Goal: Navigation & Orientation: Find specific page/section

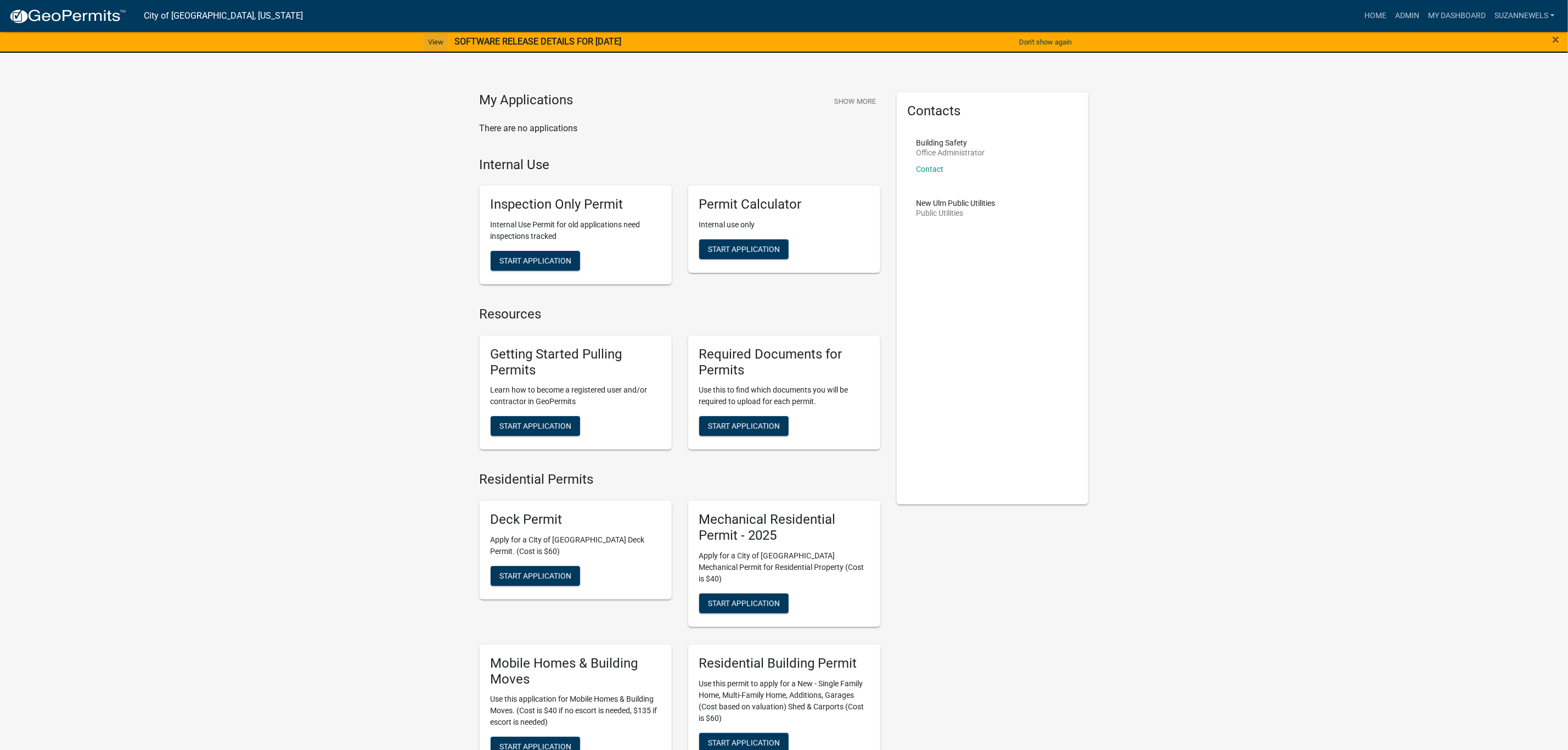
click at [427, 42] on link "View" at bounding box center [436, 42] width 24 height 18
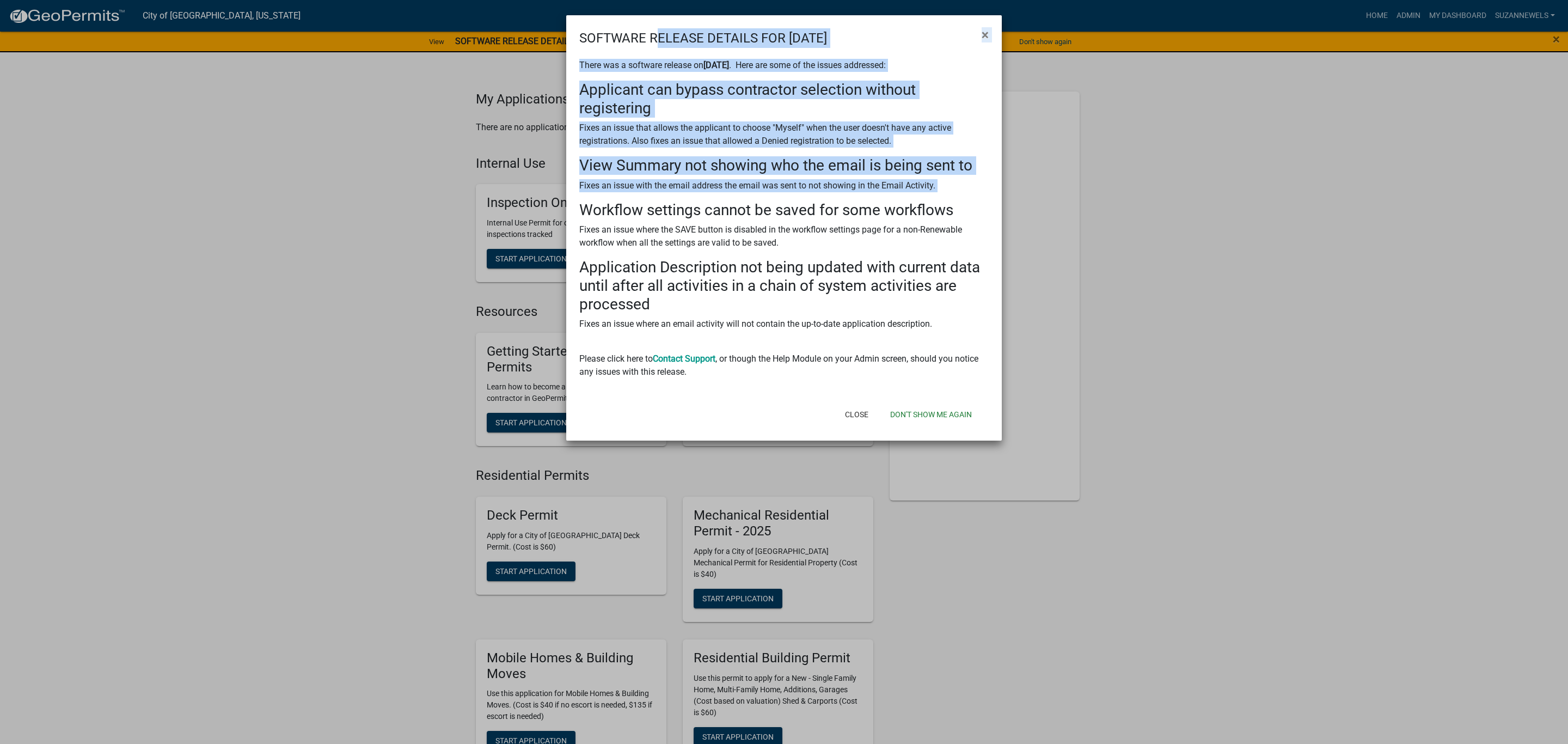
drag, startPoint x: 655, startPoint y: 33, endPoint x: 541, endPoint y: 167, distance: 175.9
click at [537, 191] on ngb-modal-window "SOFTWARE RELEASE DETAILS FOR [DATE] × There was a software release on [DATE] . …" at bounding box center [784, 372] width 1568 height 744
click at [900, 77] on div "There was a software release on [DATE] . Here are some of the issues addressed:…" at bounding box center [784, 219] width 410 height 320
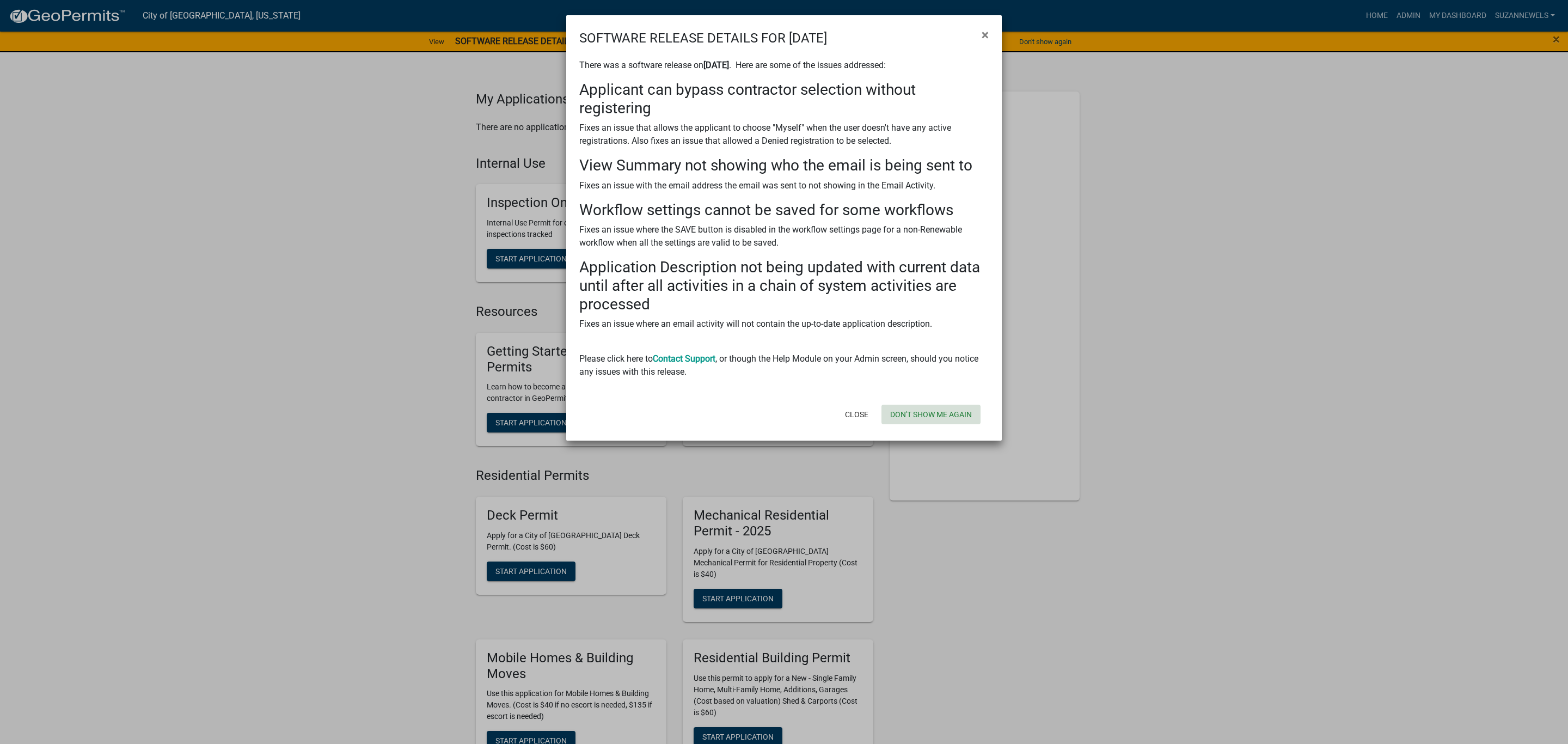
click at [900, 414] on button "Don't show me again" at bounding box center [931, 415] width 99 height 19
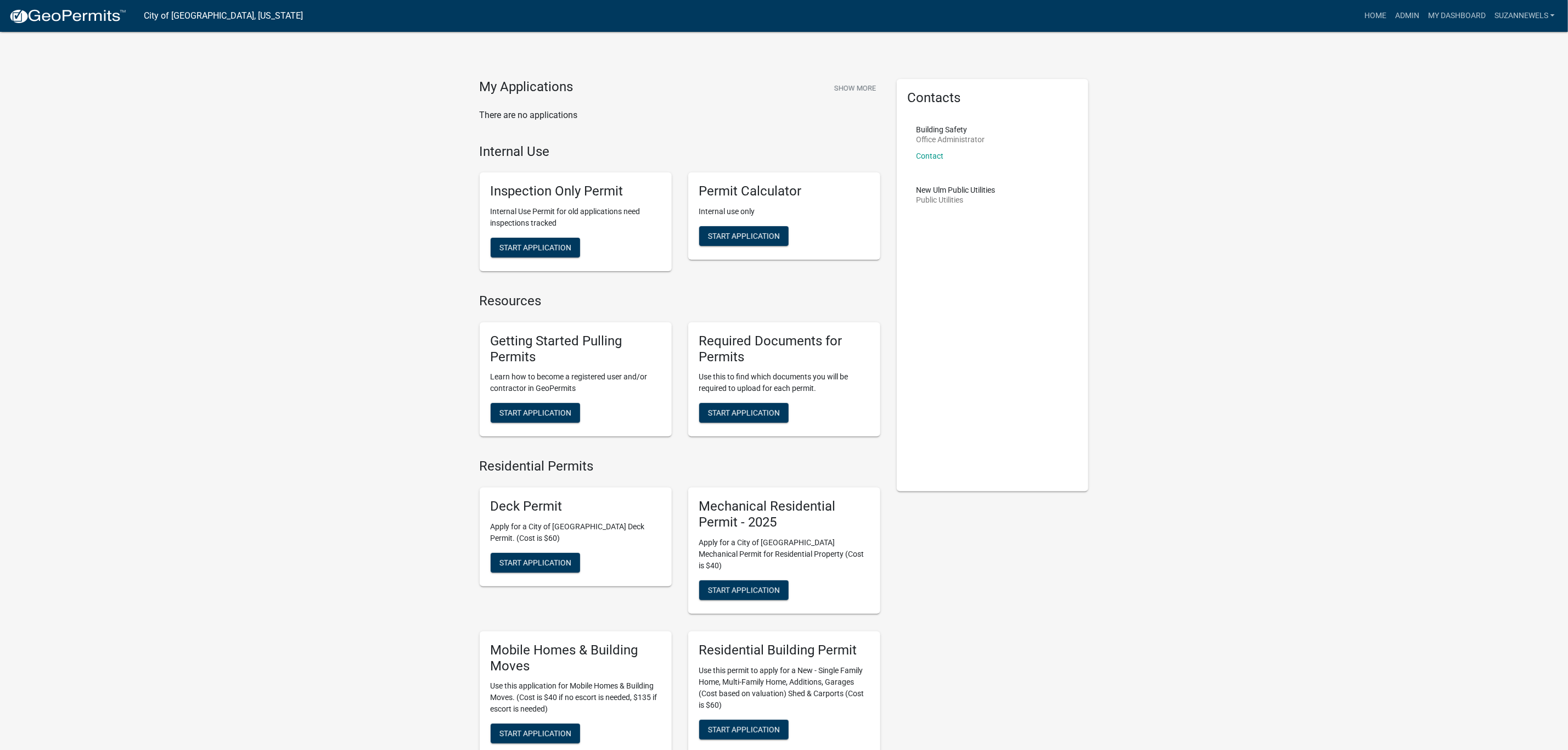
click at [1403, 13] on link "Admin" at bounding box center [1408, 16] width 33 height 21
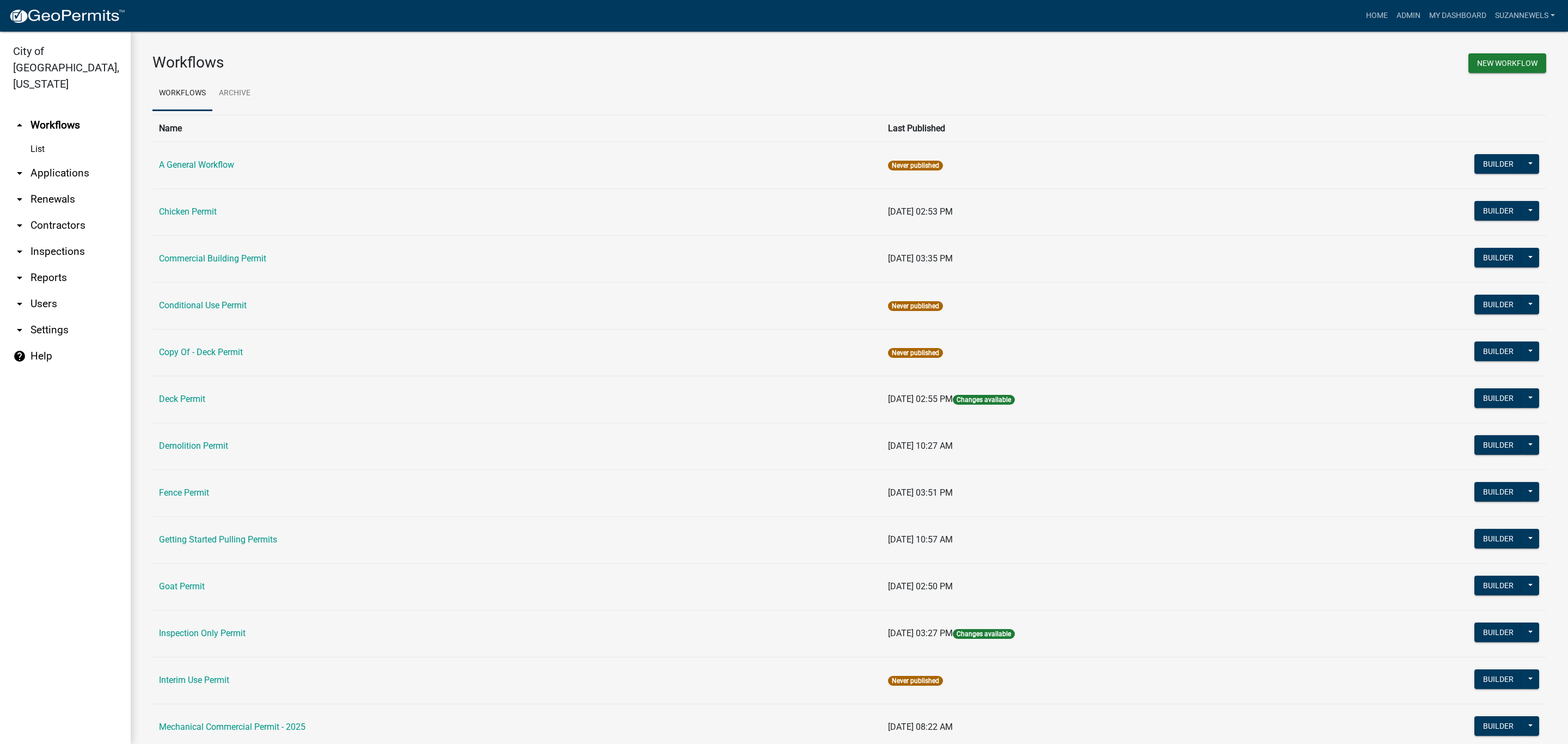
scroll to position [82, 0]
